Goal: Task Accomplishment & Management: Manage account settings

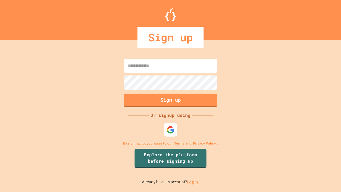
click at [194, 182] on link "Log in." at bounding box center [193, 182] width 12 height 6
